Goal: Information Seeking & Learning: Compare options

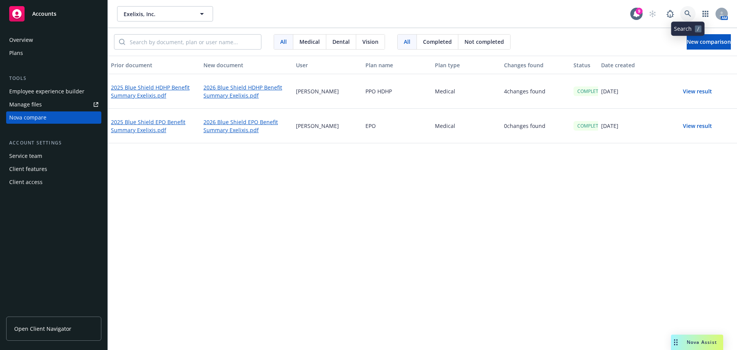
click at [694, 16] on link at bounding box center [687, 13] width 15 height 15
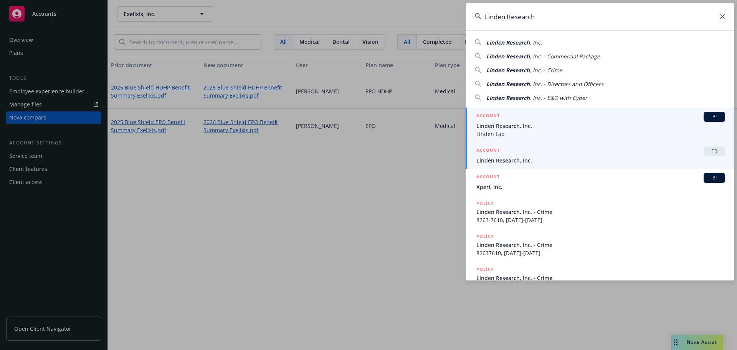
type input "Linden Research"
click at [545, 163] on span "Linden Research, Inc." at bounding box center [601, 160] width 249 height 8
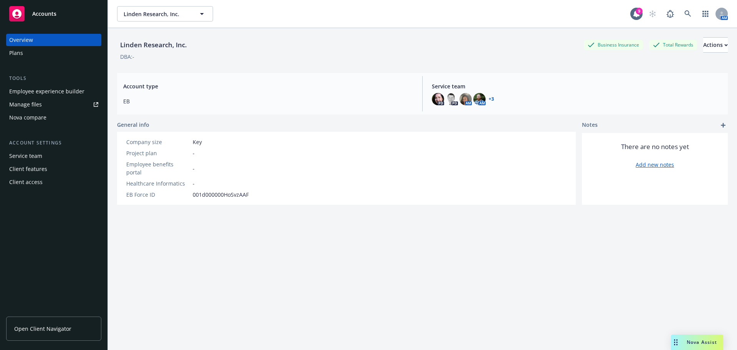
click at [48, 55] on div "Plans" at bounding box center [53, 53] width 89 height 12
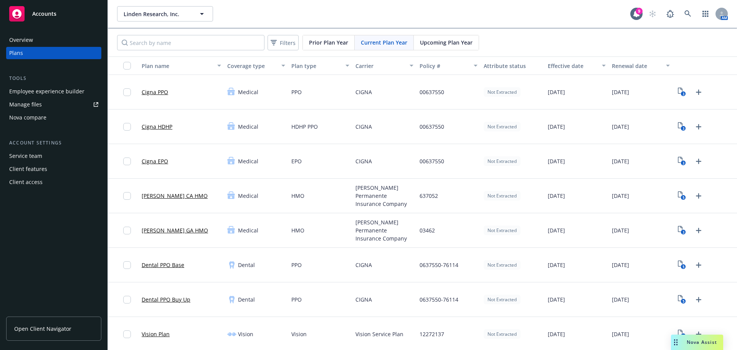
click at [43, 115] on div "Nova compare" at bounding box center [27, 117] width 37 height 12
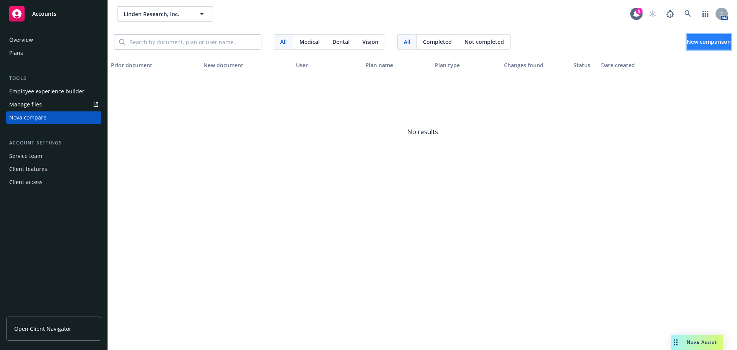
click at [687, 37] on button "New comparison" at bounding box center [709, 41] width 44 height 15
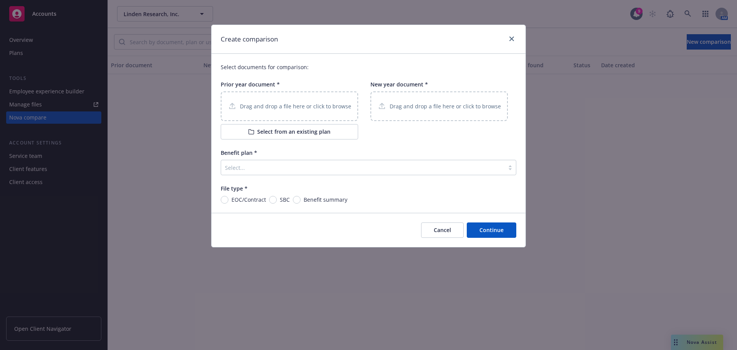
click at [316, 114] on div "Drag and drop a file here or click to browse" at bounding box center [289, 106] width 137 height 30
click at [401, 94] on div "Drag and drop a file here or click to browse" at bounding box center [439, 106] width 137 height 30
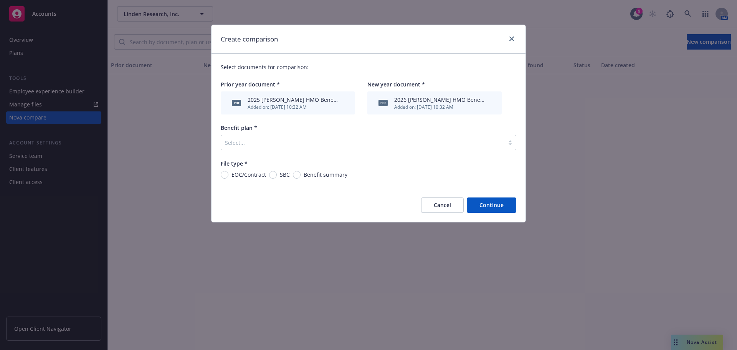
click at [304, 171] on span "Benefit summary" at bounding box center [326, 175] width 44 height 8
click at [301, 171] on input "Benefit summary" at bounding box center [297, 175] width 8 height 8
radio input "true"
click at [317, 144] on div at bounding box center [363, 142] width 276 height 9
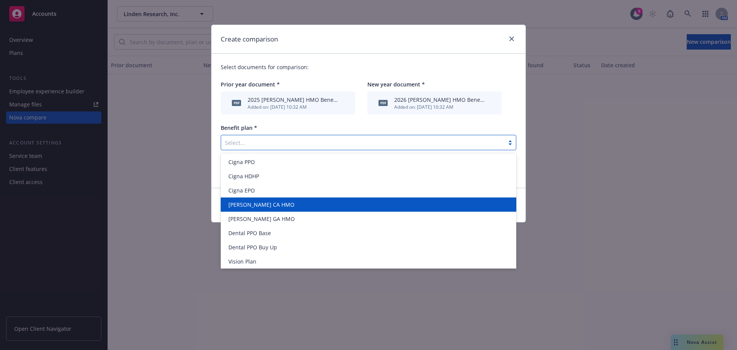
click at [286, 207] on div "[PERSON_NAME] CA HMO" at bounding box center [368, 204] width 286 height 8
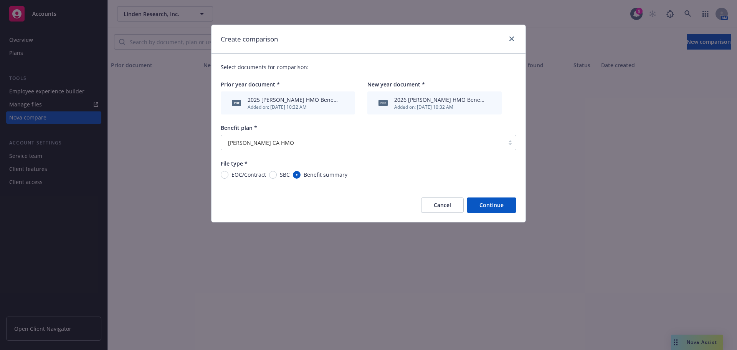
click at [480, 209] on button "Continue" at bounding box center [492, 204] width 50 height 15
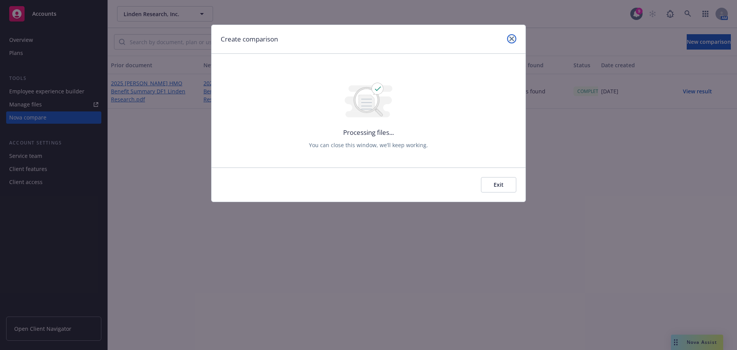
click at [510, 39] on icon "close" at bounding box center [512, 38] width 5 height 5
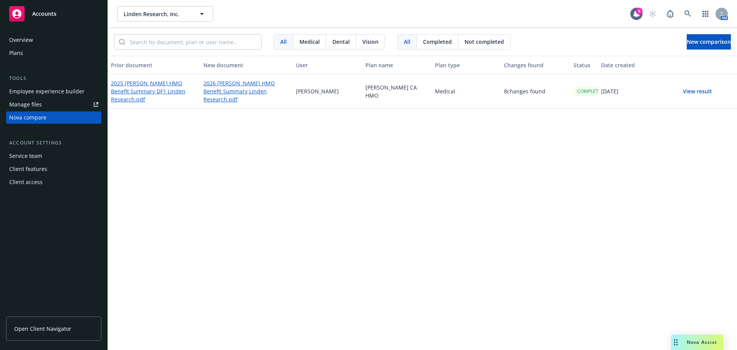
click at [705, 93] on button "View result" at bounding box center [698, 91] width 54 height 15
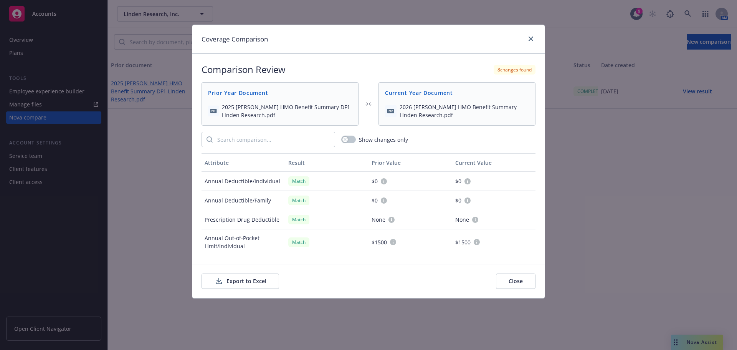
click at [276, 277] on button "Export to Excel" at bounding box center [241, 280] width 78 height 15
click at [531, 38] on icon "close" at bounding box center [531, 38] width 5 height 5
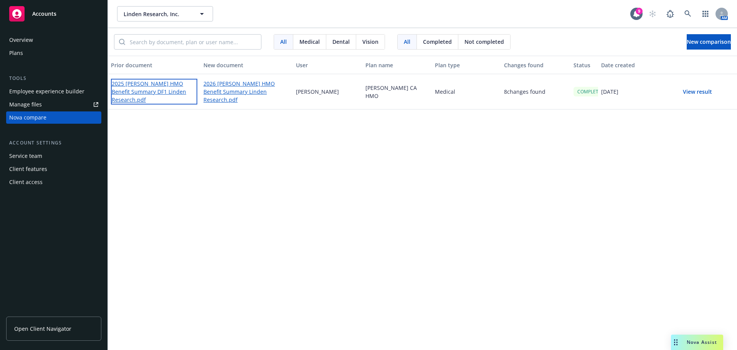
click at [155, 89] on link "2025 [PERSON_NAME] HMO Benefit Summary DF1 Linden Research.pdf" at bounding box center [154, 92] width 86 height 26
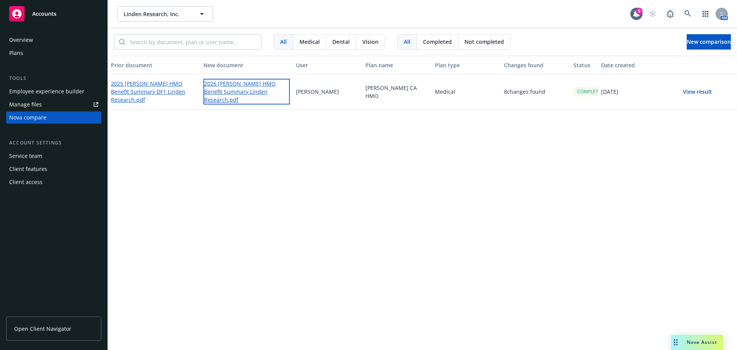
click at [238, 89] on link "2026 [PERSON_NAME] HMO Benefit Summary Linden Research.pdf" at bounding box center [247, 92] width 86 height 26
click at [629, 232] on div "Prior document New document User Plan name Plan type Changes found Status Date …" at bounding box center [422, 203] width 629 height 294
